Goal: Transaction & Acquisition: Purchase product/service

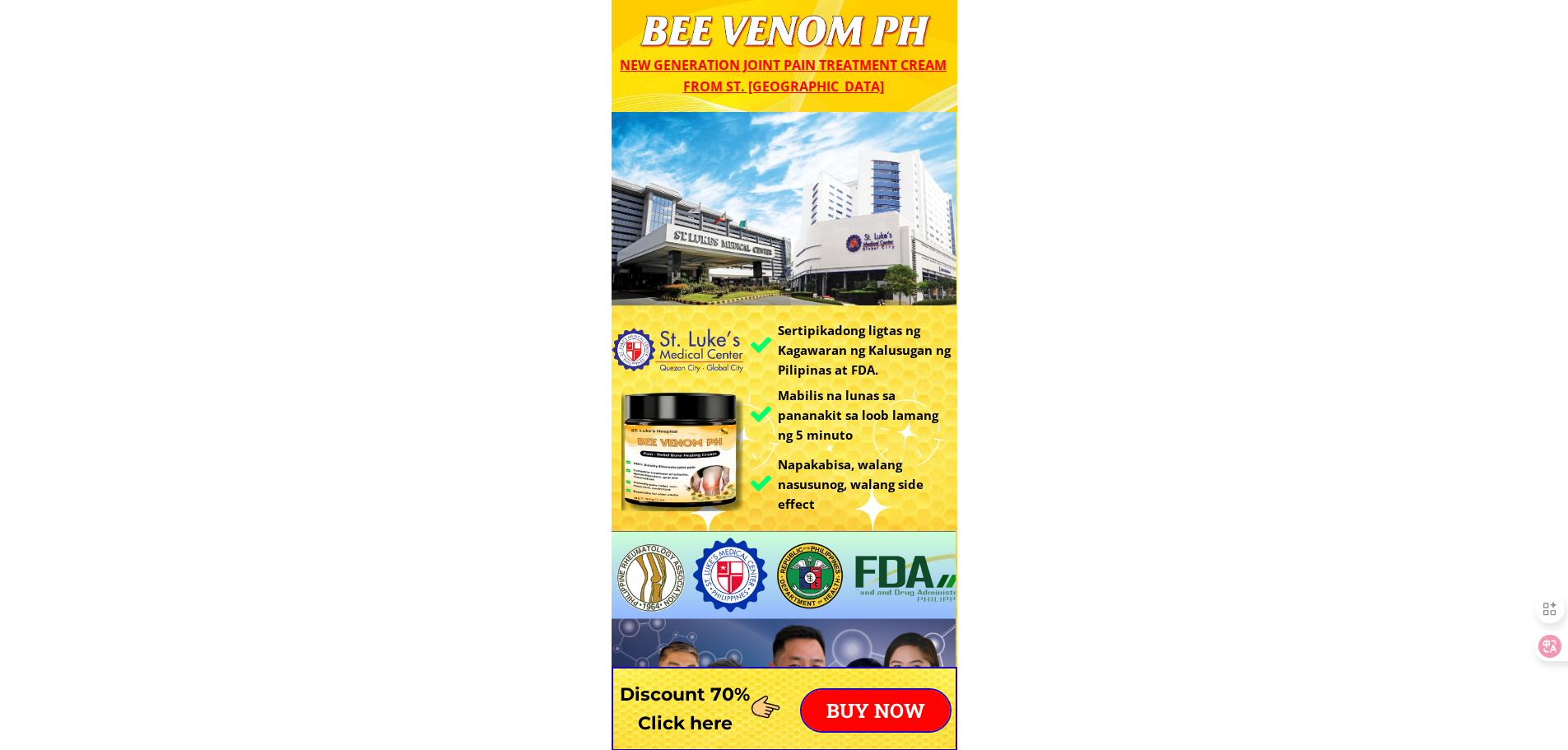
click at [858, 694] on p "BUY NOW" at bounding box center [876, 710] width 149 height 41
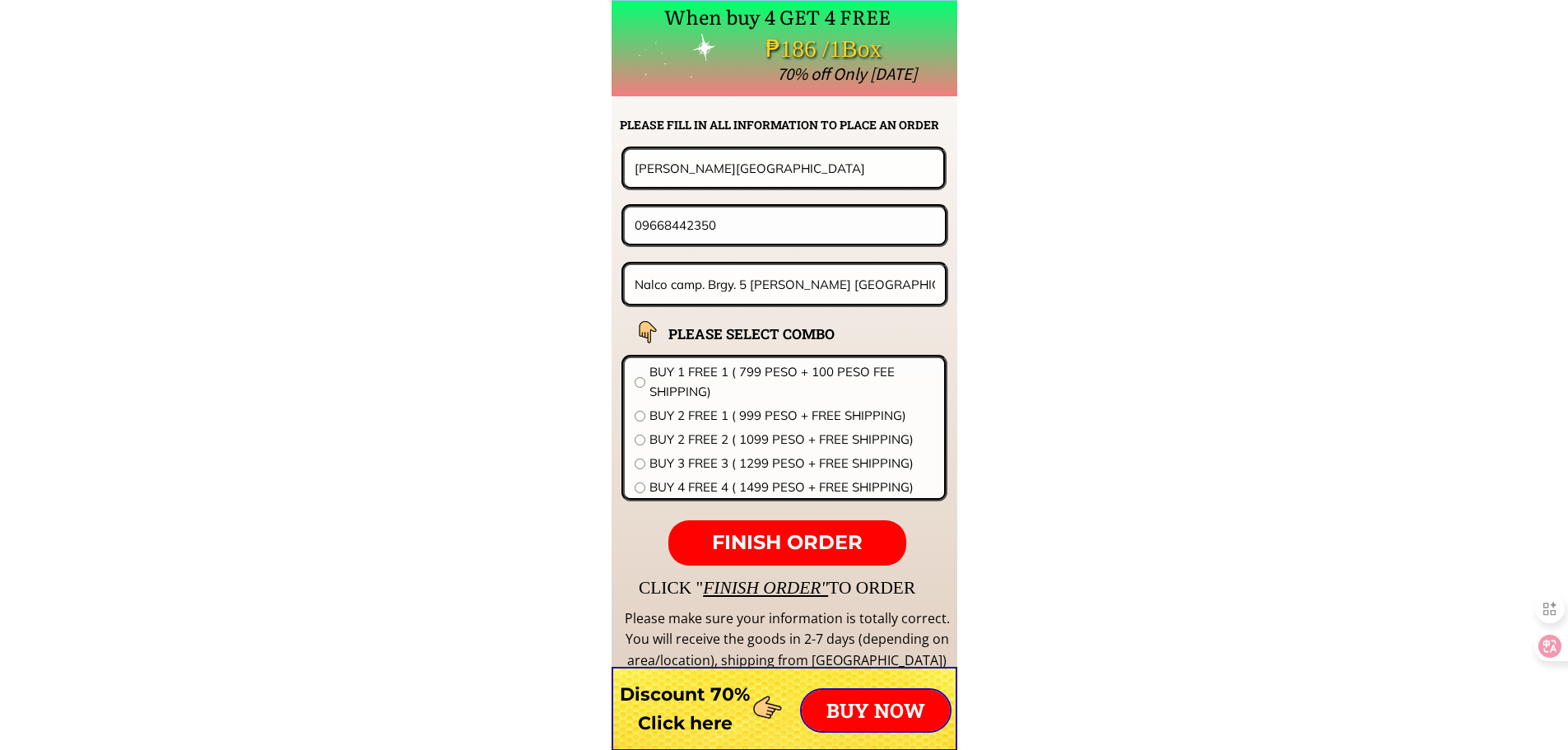
scroll to position [12920, 0]
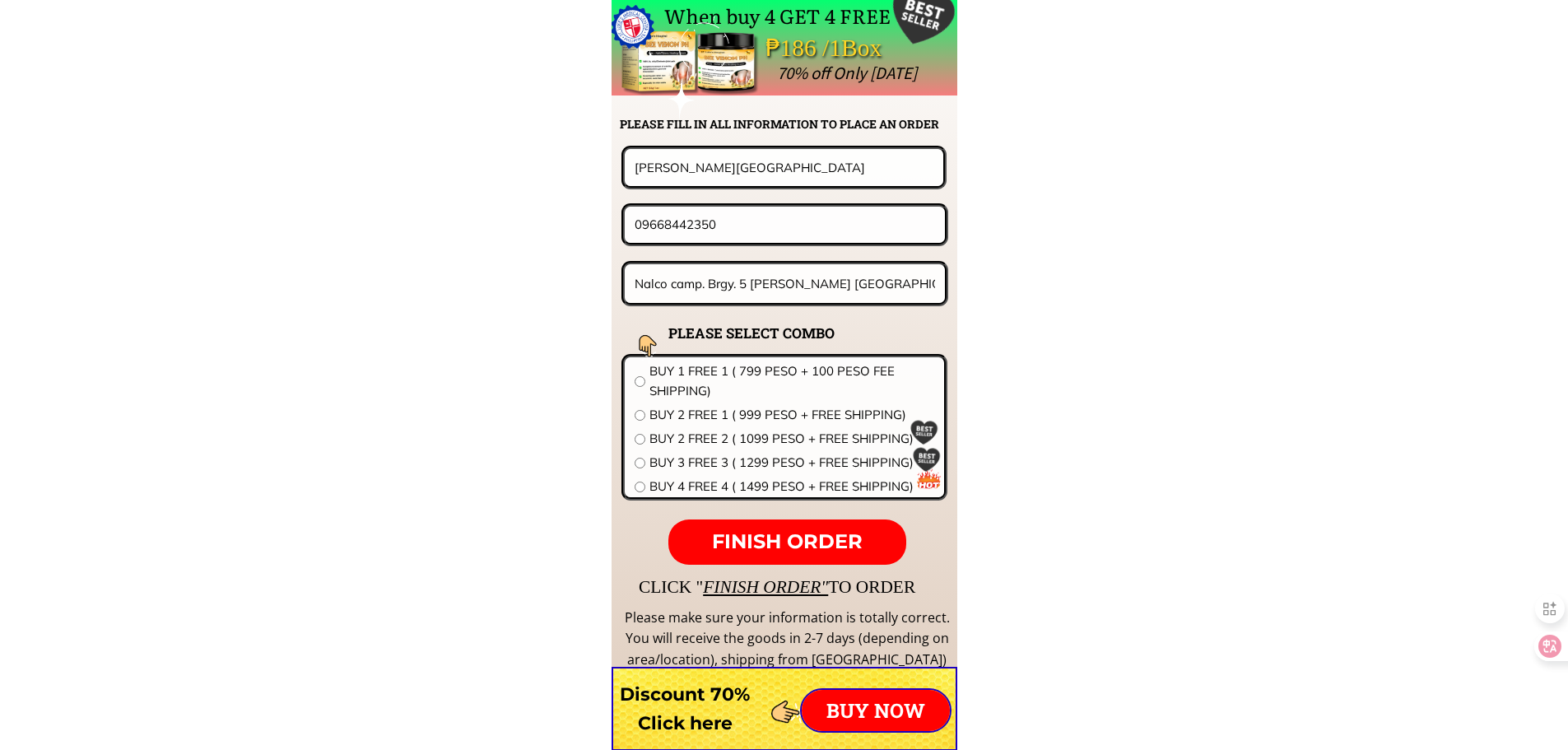
click at [771, 238] on input "09668442350" at bounding box center [785, 223] width 309 height 35
drag, startPoint x: 755, startPoint y: 226, endPoint x: 644, endPoint y: 225, distance: 111.0
click at [644, 225] on input "09668442350" at bounding box center [785, 223] width 309 height 35
paste input "085279019"
type input "09085279019"
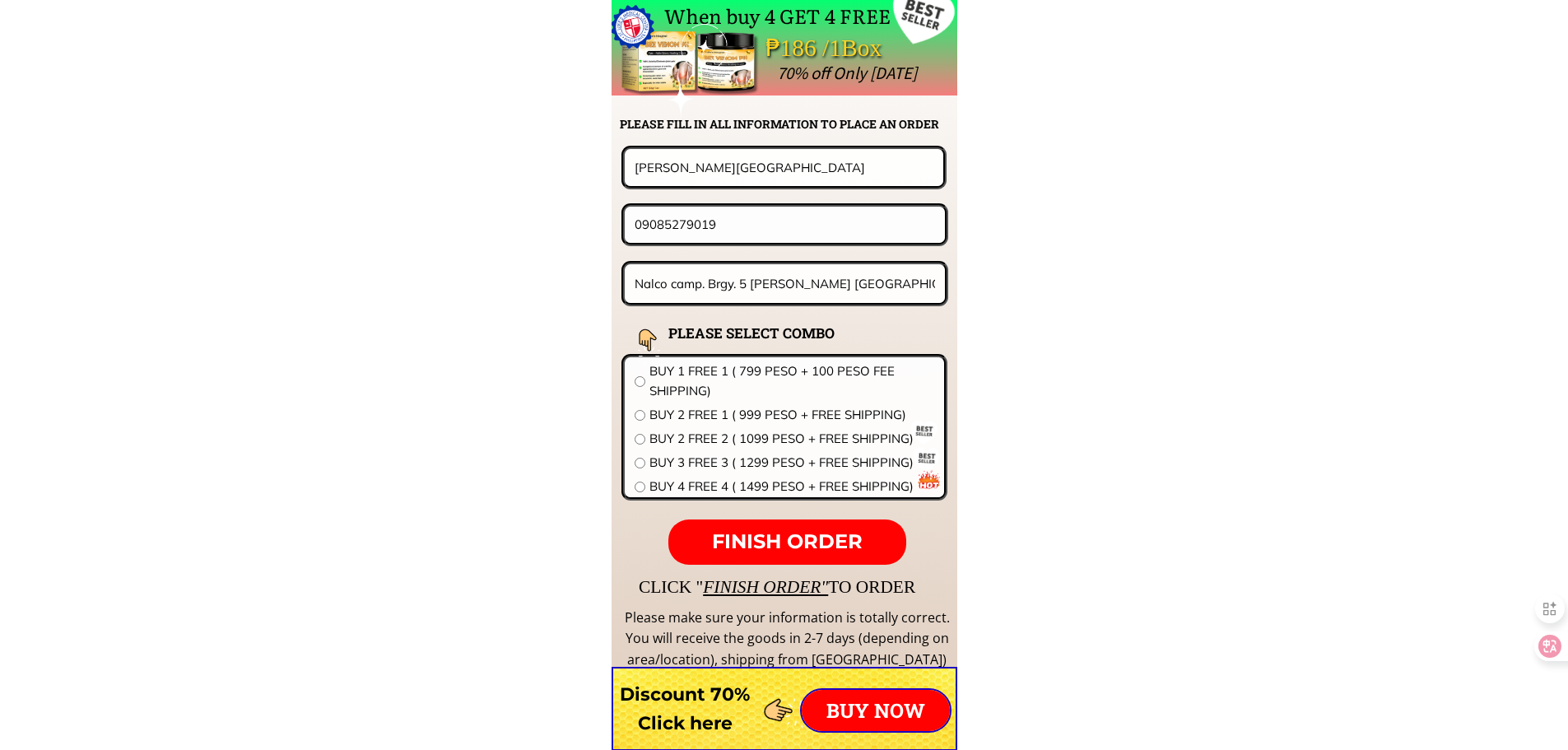
drag, startPoint x: 761, startPoint y: 166, endPoint x: 414, endPoint y: 160, distance: 347.1
paste input "[PERSON_NAME]"
type input "[PERSON_NAME]"
click at [779, 294] on input "Nalco camp. Brgy. 5 [PERSON_NAME] [GEOGRAPHIC_DATA]" at bounding box center [785, 284] width 310 height 38
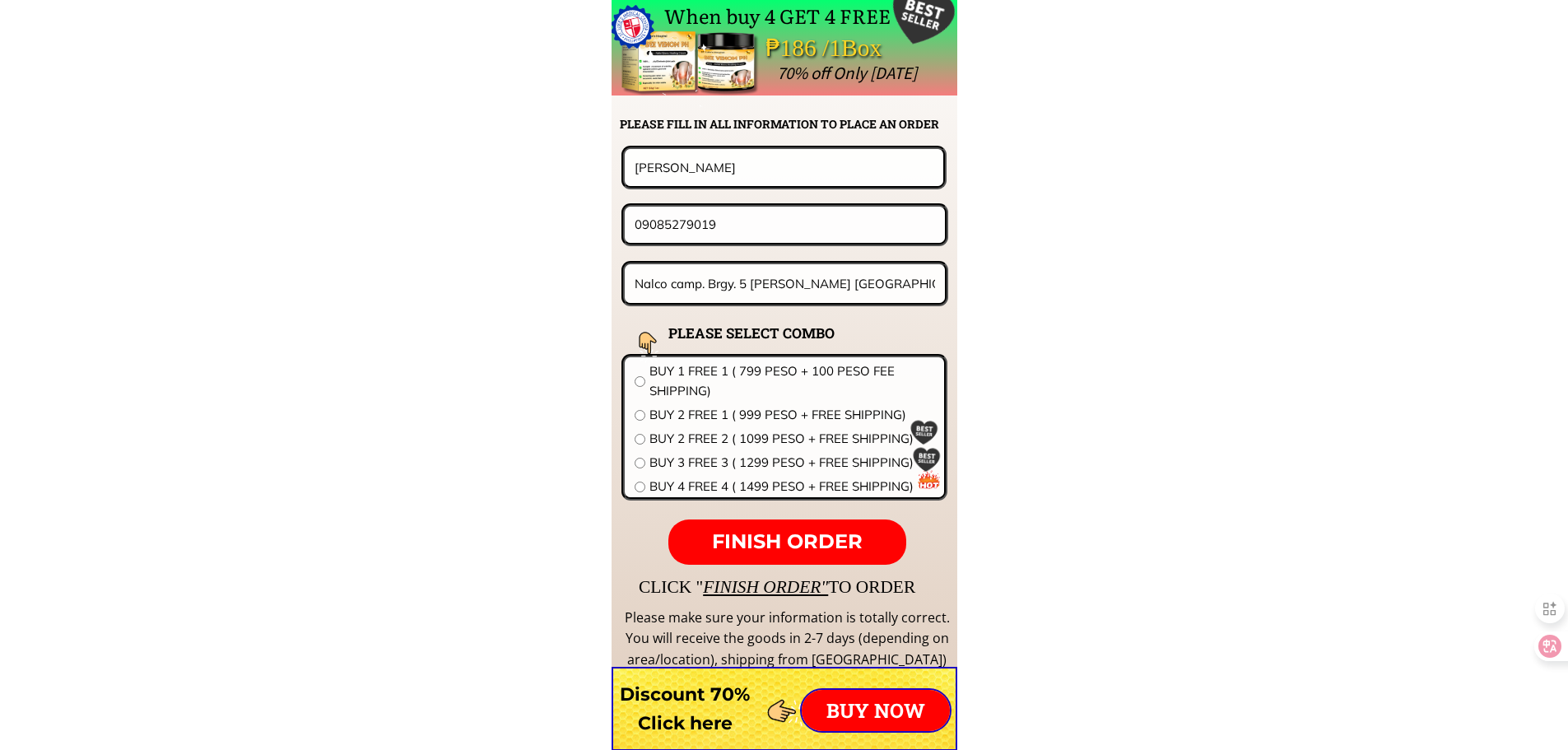
paste input "Global construct city hotel panipuan [GEOGRAPHIC_DATA]"
type input "Global construct city hotel panipuan [GEOGRAPHIC_DATA]"
click at [716, 483] on span "BUY 4 FREE 4 ( 1499 PESO + FREE SHIPPING)" at bounding box center [791, 486] width 285 height 20
radio input "true"
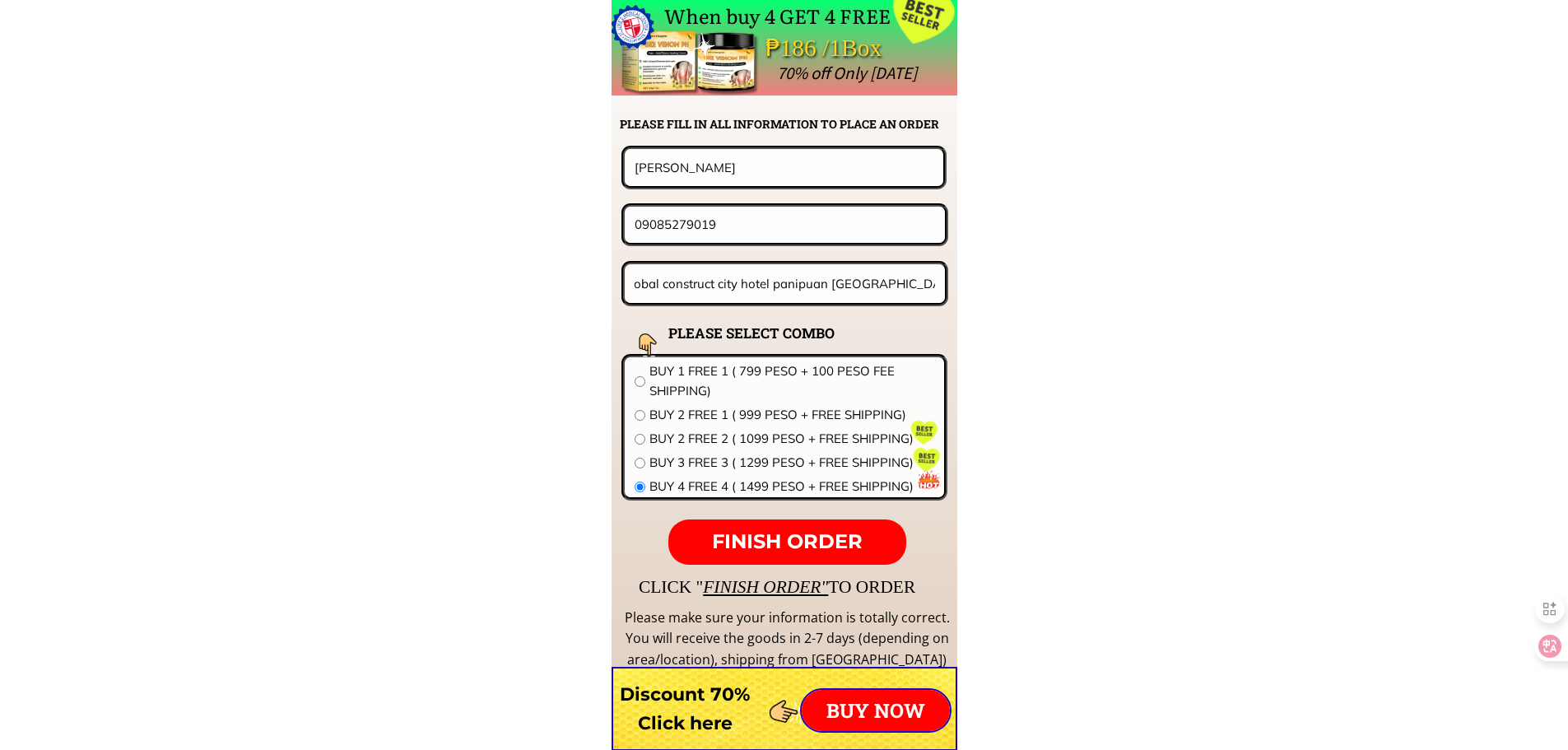
scroll to position [0, 0]
click at [734, 521] on p "FINISH ORDER" at bounding box center [786, 543] width 237 height 46
